Goal: Information Seeking & Learning: Find specific page/section

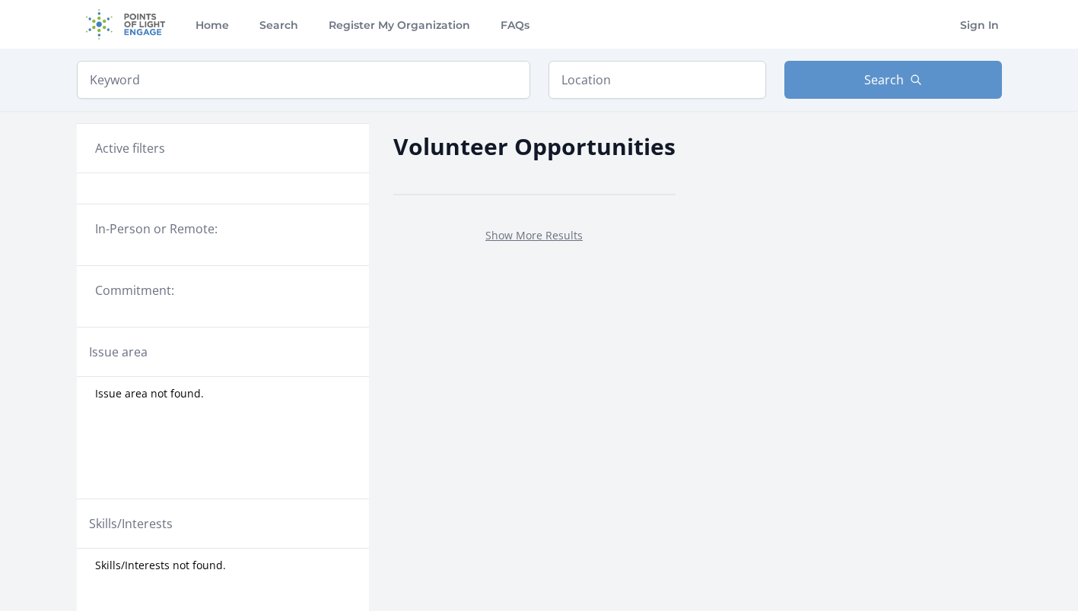
click at [535, 230] on link "Show More Results" at bounding box center [533, 235] width 97 height 14
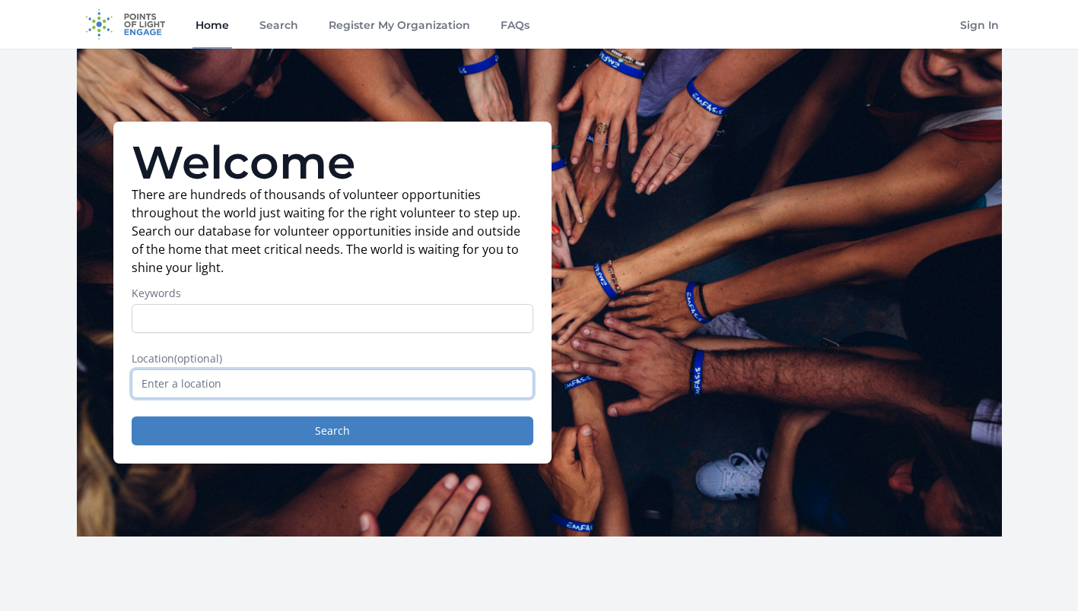
click at [183, 388] on input "text" at bounding box center [333, 384] width 402 height 29
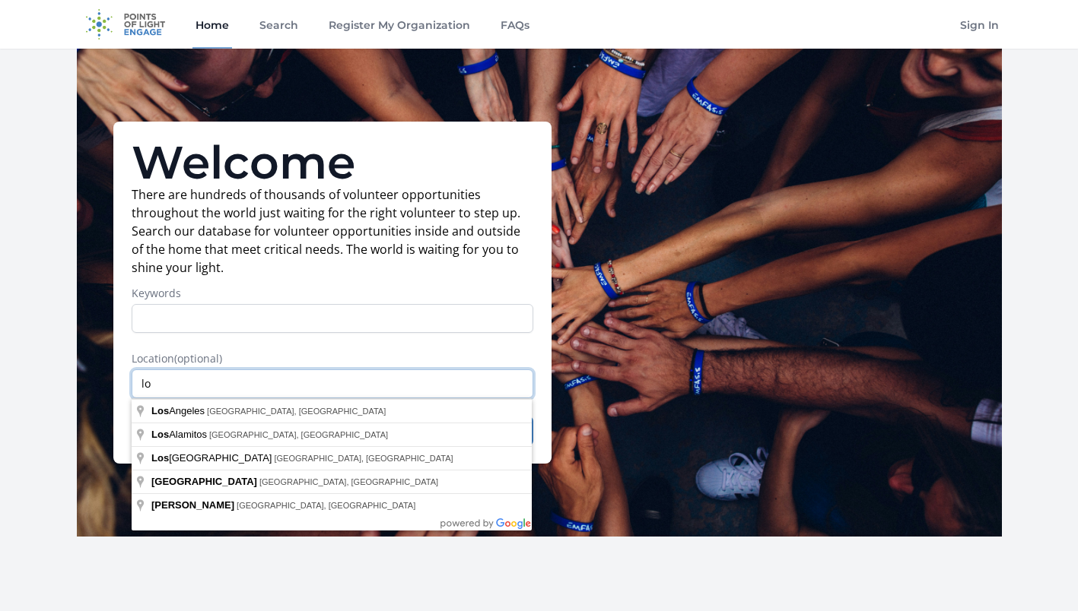
type input "l"
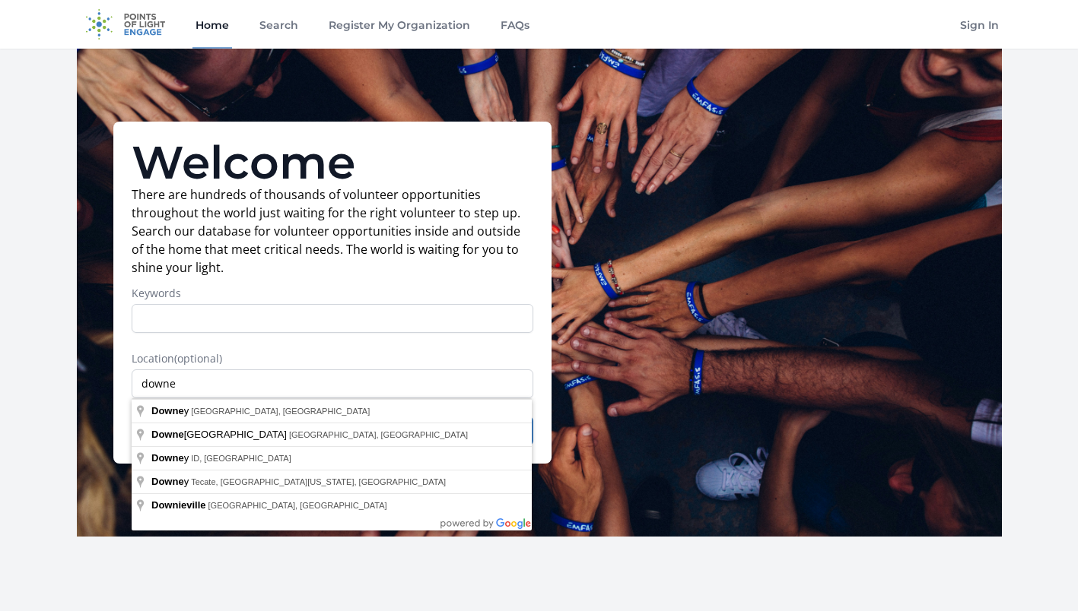
type input "Downey, CA, USA"
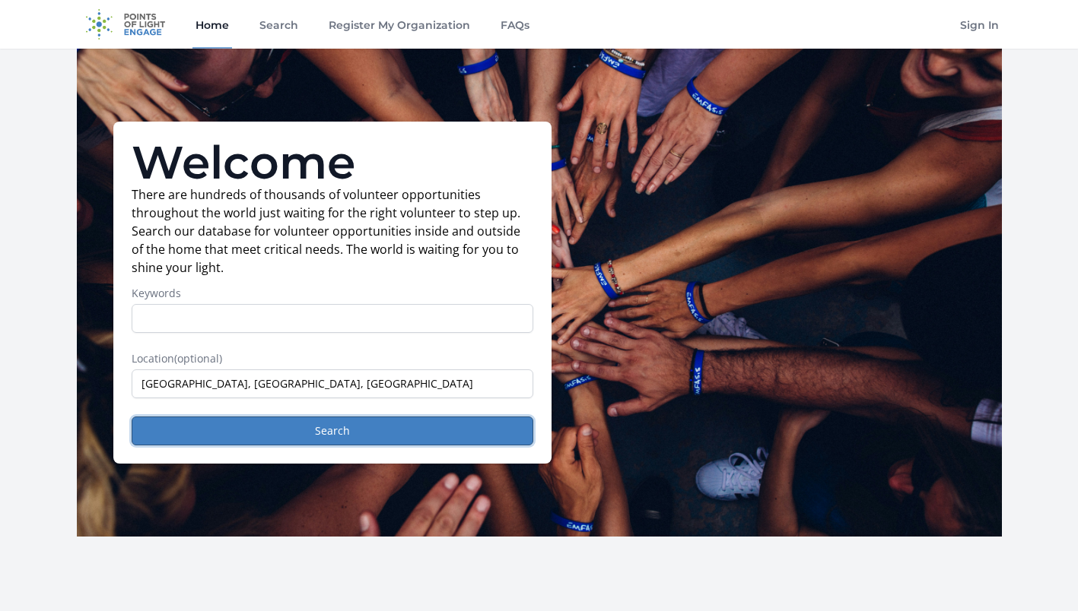
click at [297, 433] on button "Search" at bounding box center [333, 431] width 402 height 29
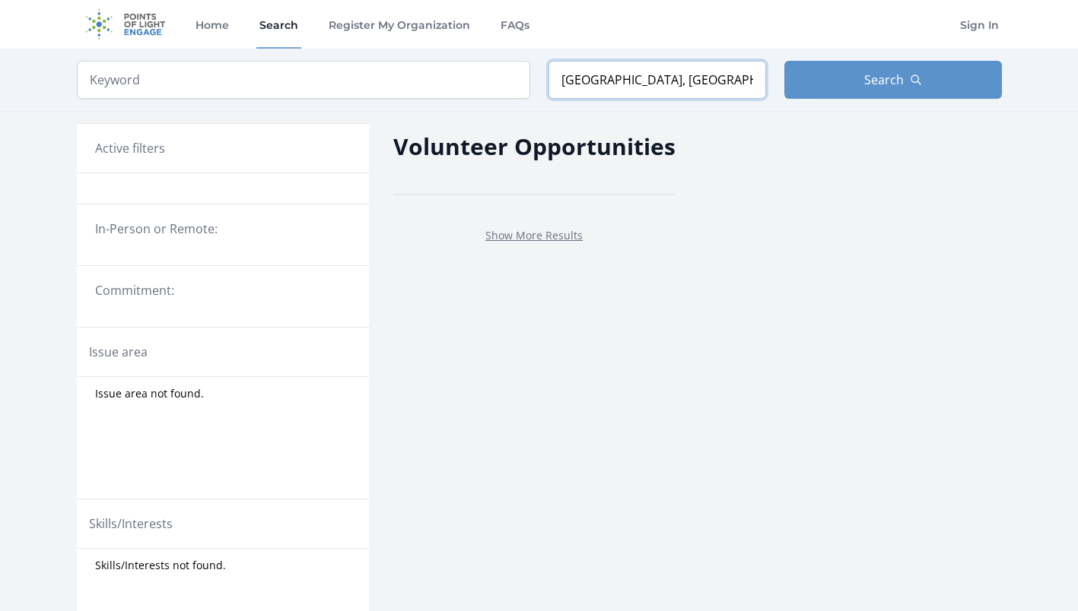
click at [695, 78] on input "Downey, CA, USA" at bounding box center [656, 80] width 217 height 38
drag, startPoint x: 695, startPoint y: 78, endPoint x: 503, endPoint y: 69, distance: 191.9
click at [503, 69] on form "Keyword Location Downey, CA, USA Search" at bounding box center [539, 80] width 925 height 38
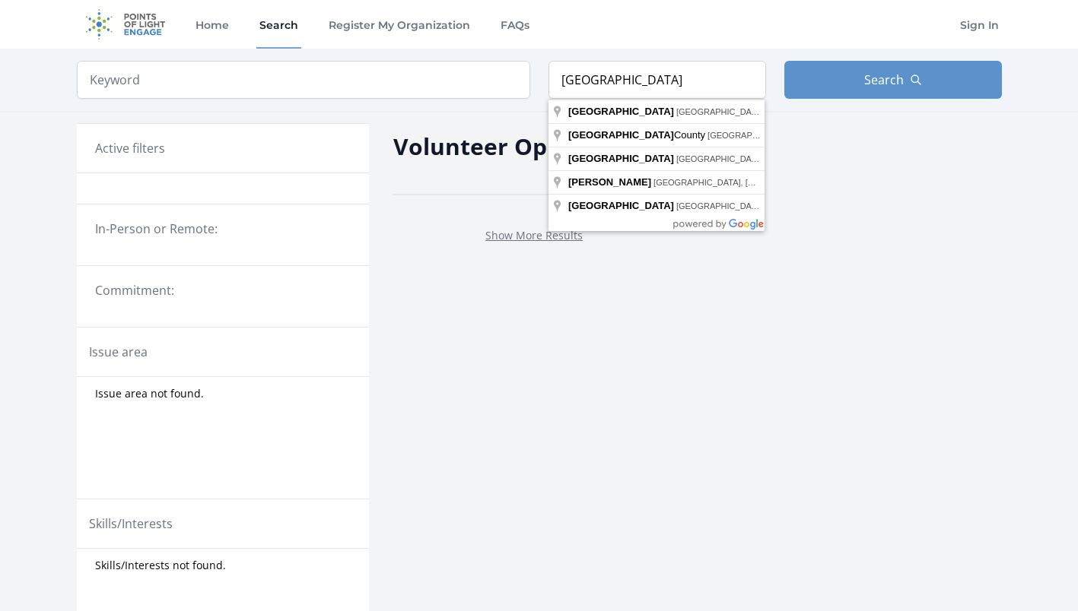
type input "Los Angeles, CA, USA"
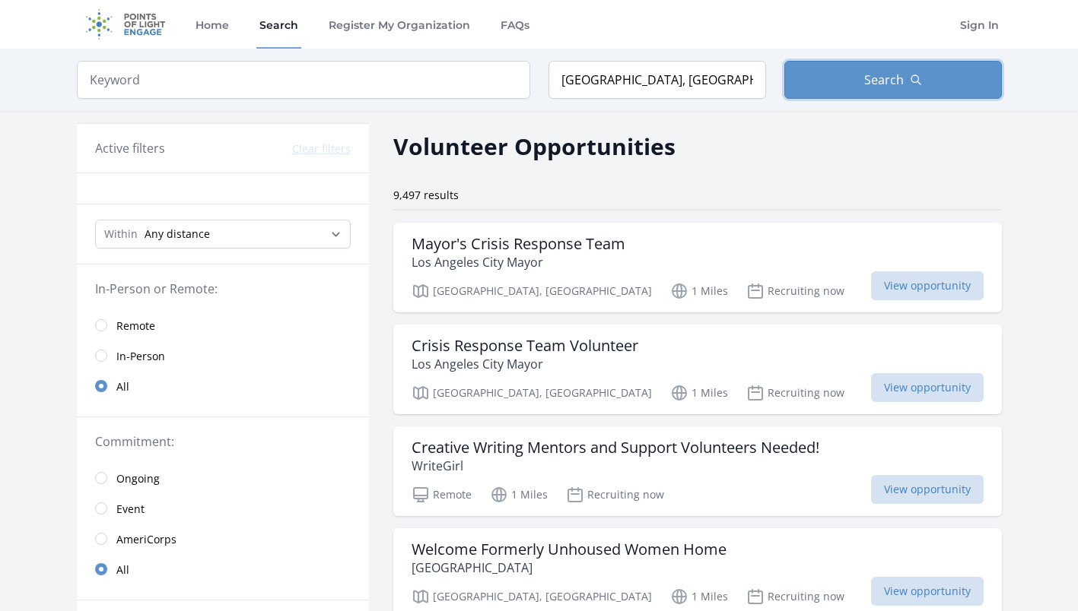
click at [902, 74] on span "Search" at bounding box center [884, 80] width 40 height 18
